Goal: Task Accomplishment & Management: Manage account settings

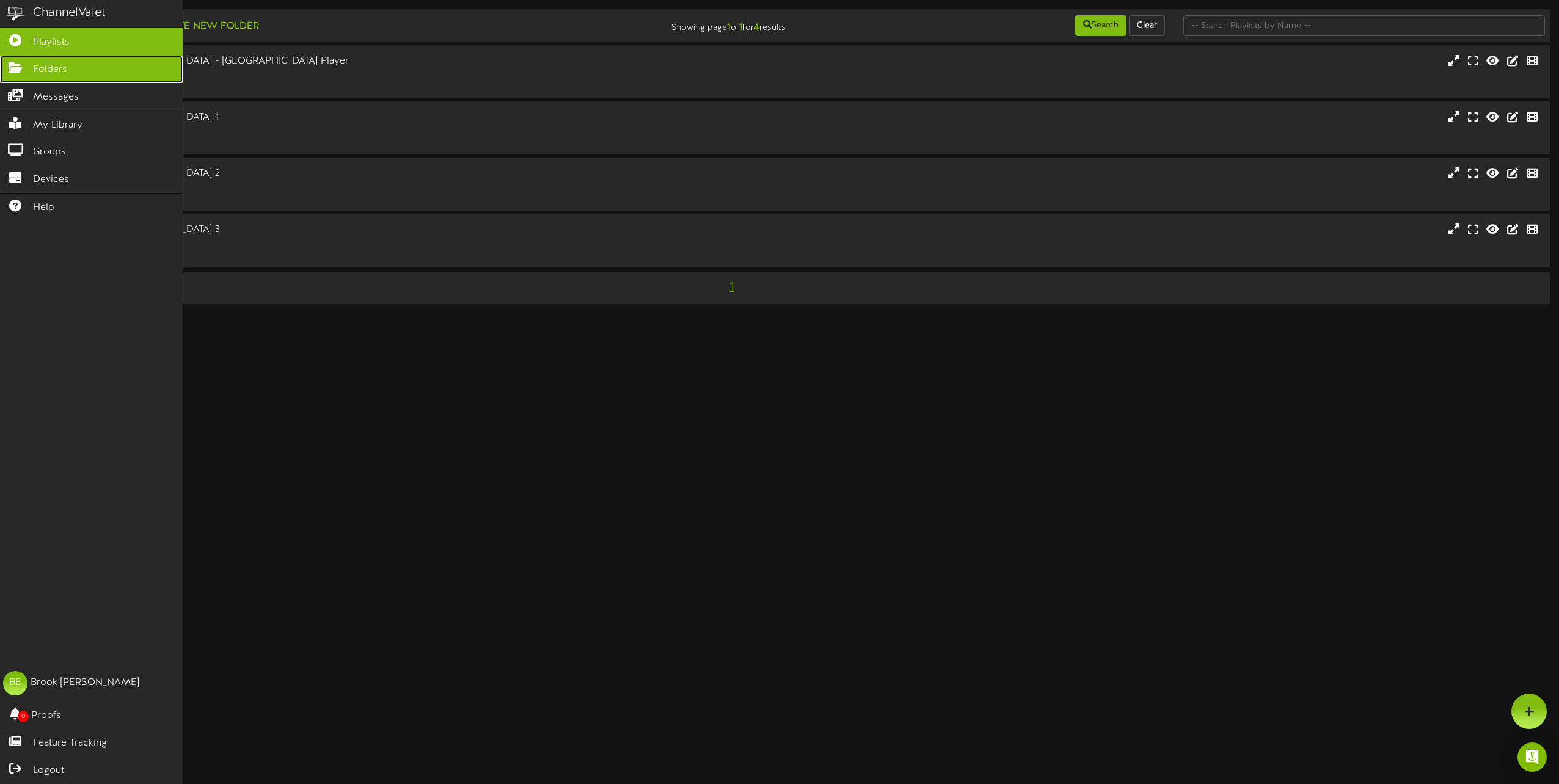
click at [43, 68] on span "Folders" at bounding box center [50, 69] width 34 height 14
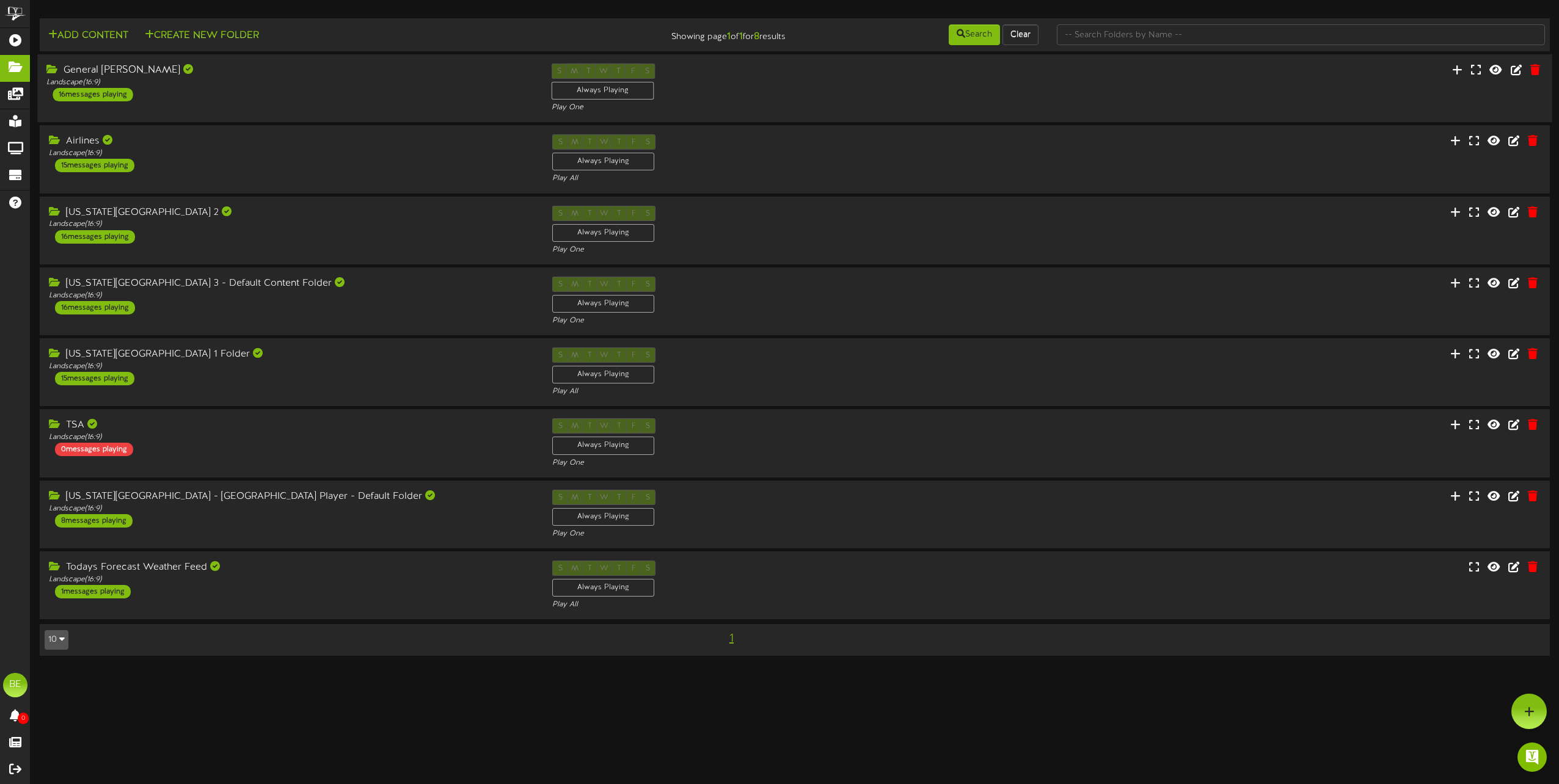
click at [110, 93] on div "16 messages playing" at bounding box center [92, 94] width 80 height 14
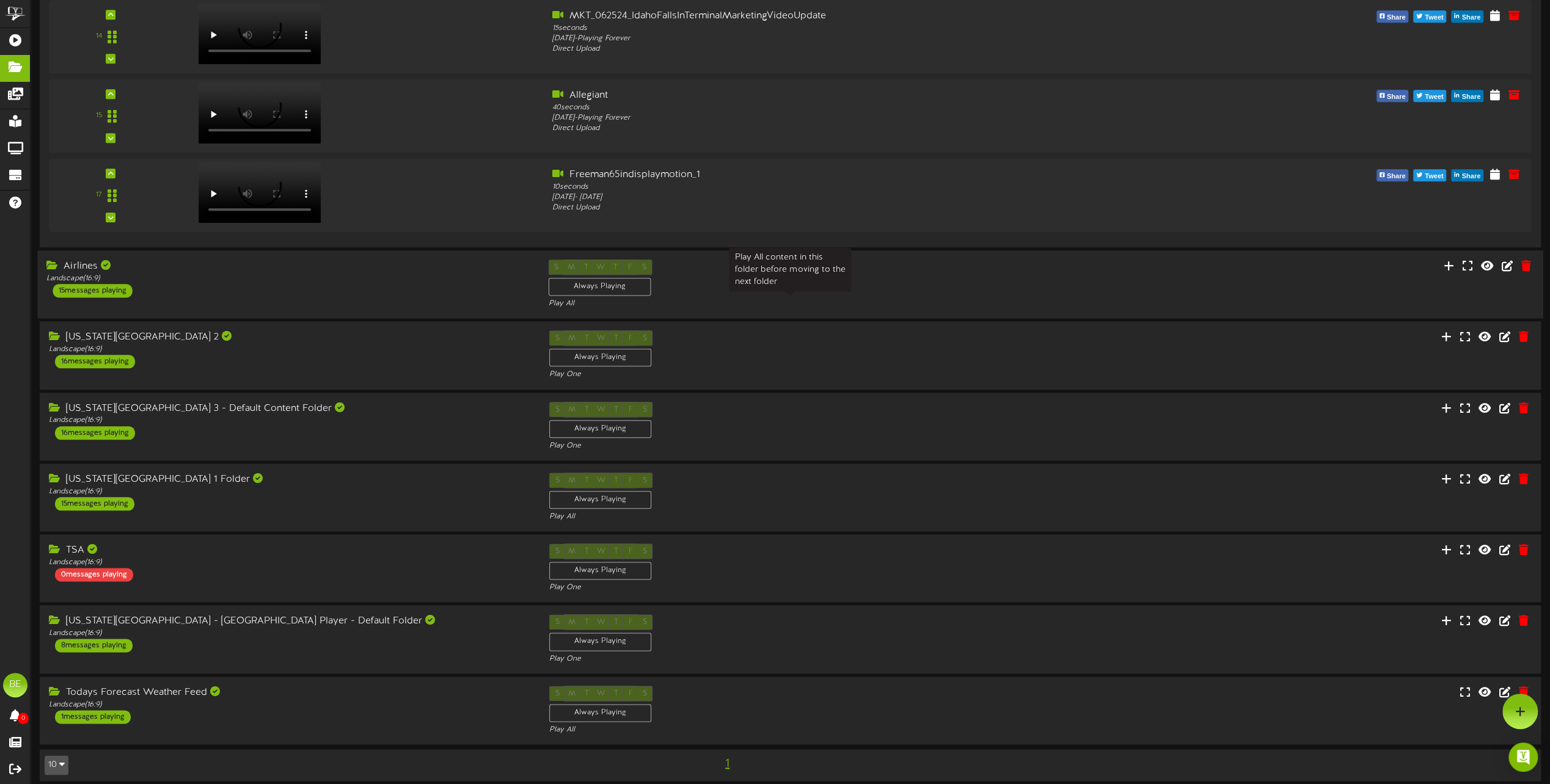
scroll to position [1160, 0]
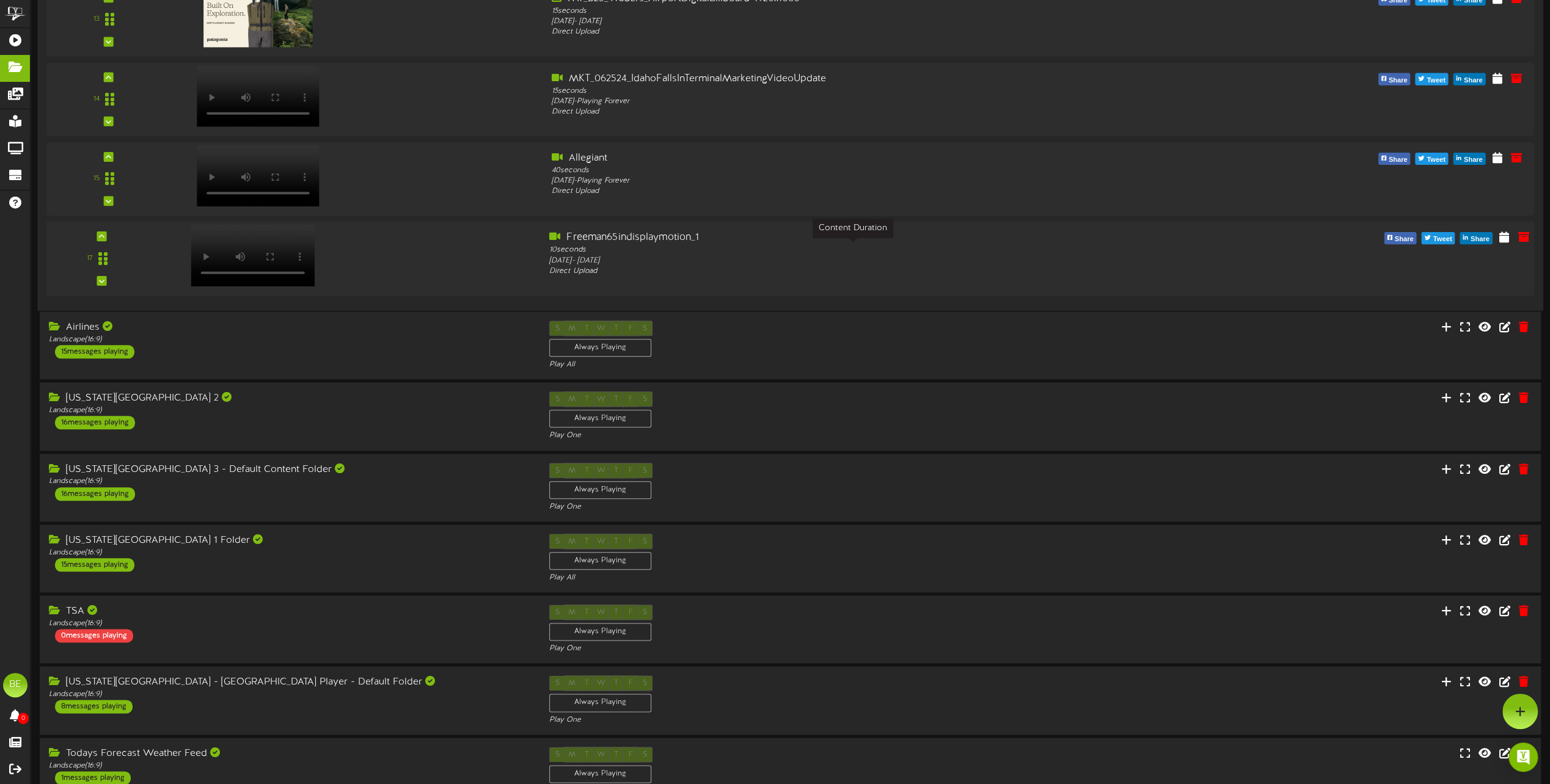
click at [661, 244] on div "Freeman65indisplaymotion_1" at bounding box center [853, 237] width 607 height 14
click at [1503, 238] on icon at bounding box center [1504, 236] width 12 height 14
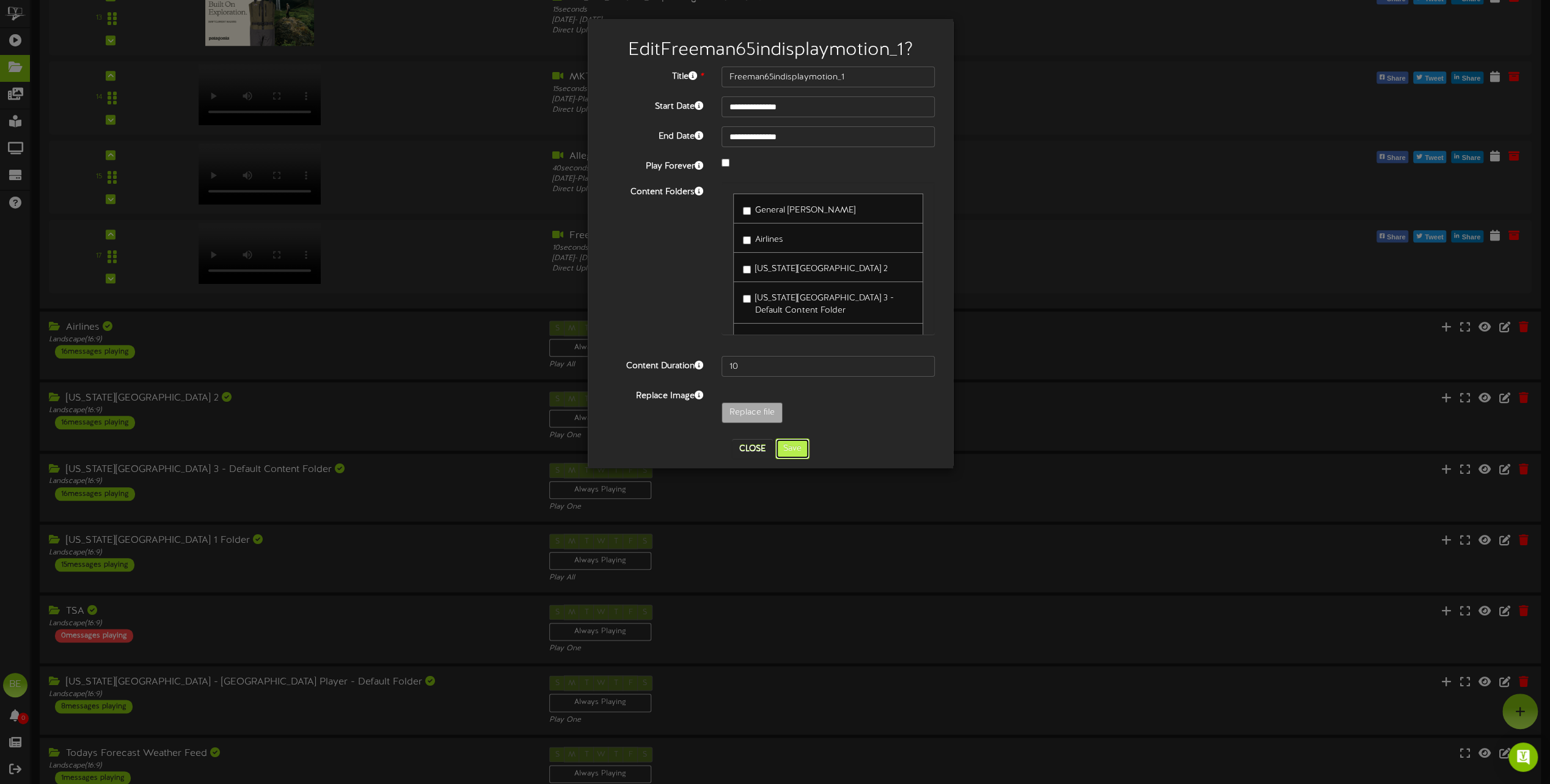
click at [794, 454] on button "Save" at bounding box center [792, 448] width 34 height 21
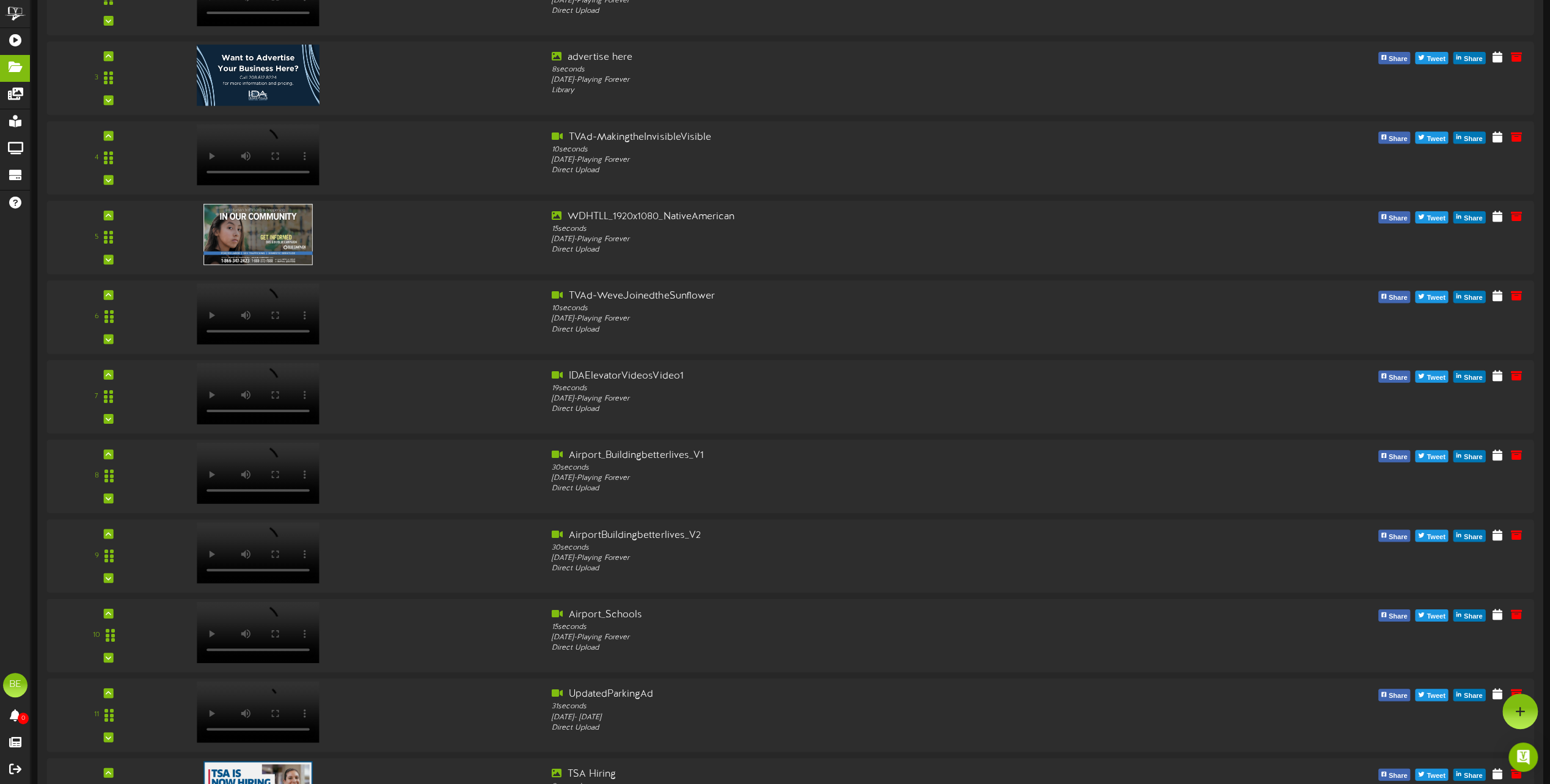
scroll to position [0, 0]
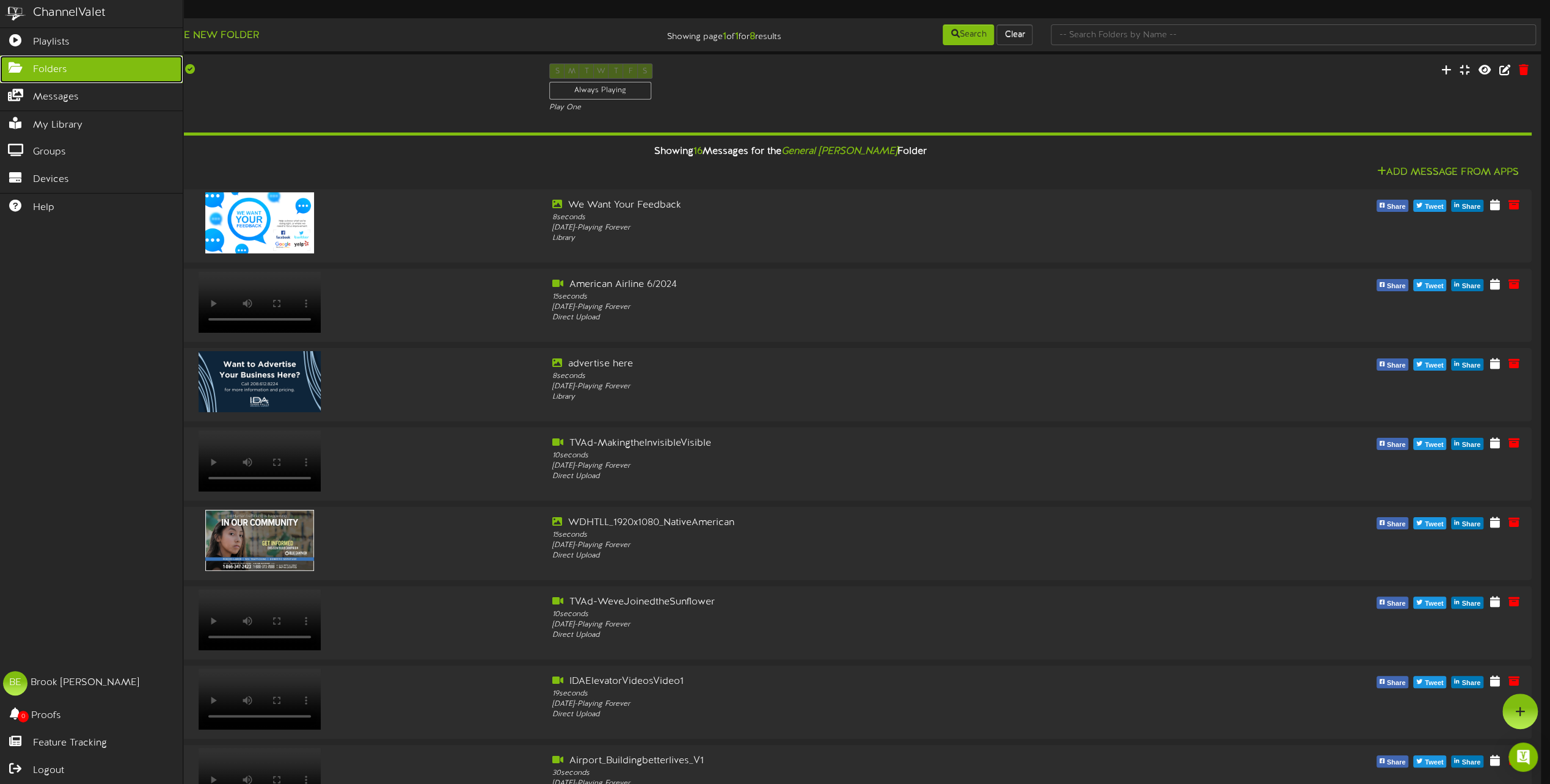
click at [52, 66] on span "Folders" at bounding box center [50, 69] width 34 height 14
